Goal: Transaction & Acquisition: Purchase product/service

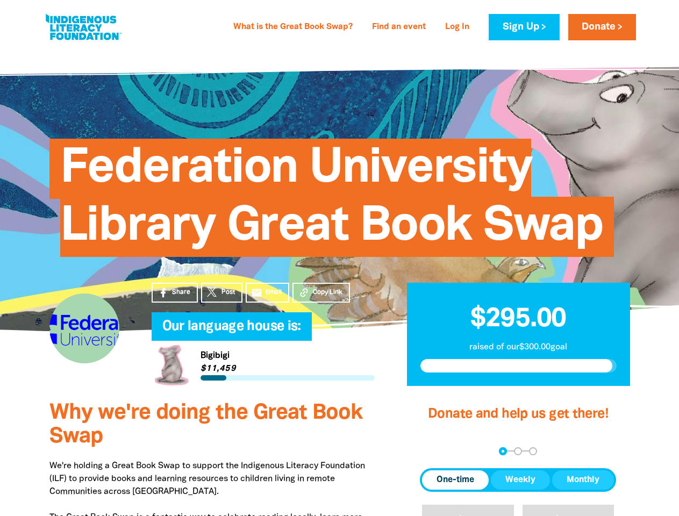
click at [339, 257] on span "Federation University Library Great Book Swap" at bounding box center [331, 202] width 543 height 110
click at [321, 292] on span "Copy Link" at bounding box center [328, 293] width 30 height 10
click at [434, 451] on div "arrow_back Back Step 1 Step 2 Step 3" at bounding box center [518, 451] width 196 height 8
click at [503, 451] on div "Navigate to step 1 of 3 to enter your donation amount" at bounding box center [502, 451] width 3 height 3
click at [455, 480] on span "One-time" at bounding box center [455, 479] width 38 height 13
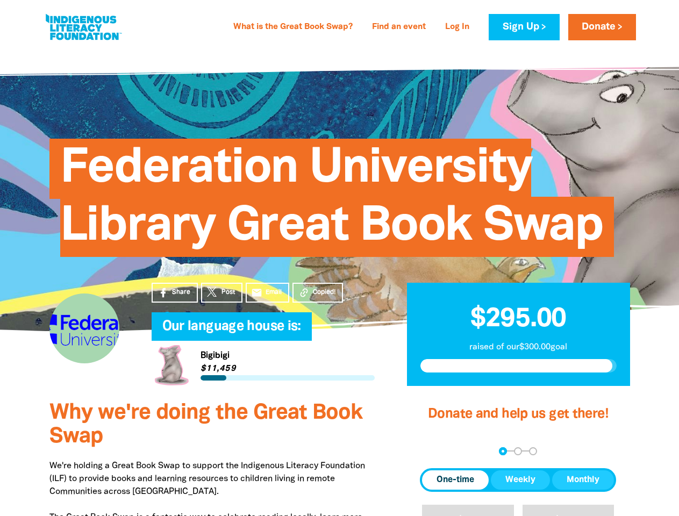
click at [520, 480] on span "Weekly" at bounding box center [520, 479] width 30 height 13
click at [583, 480] on span "Monthly" at bounding box center [582, 479] width 33 height 13
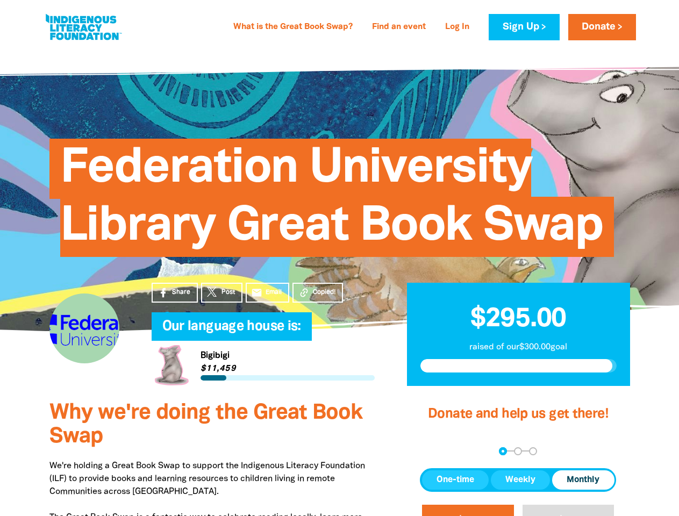
click at [468, 510] on button "$20" at bounding box center [468, 523] width 92 height 37
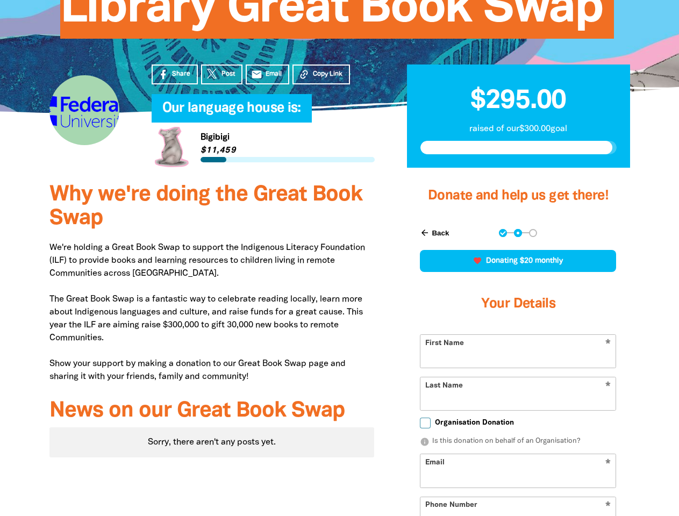
scroll to position [306, 0]
